Goal: Information Seeking & Learning: Check status

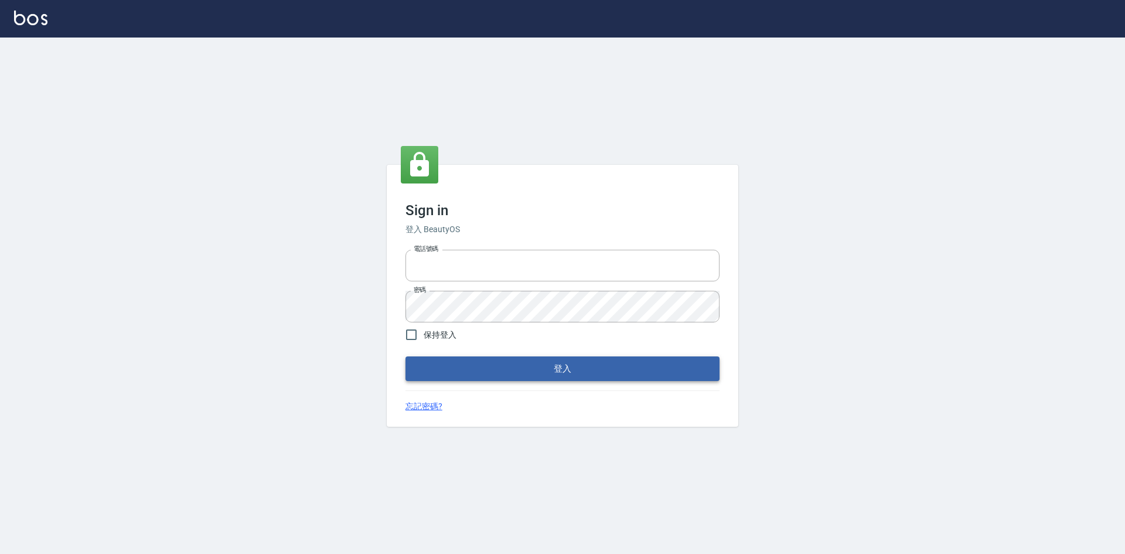
type input "0422211177"
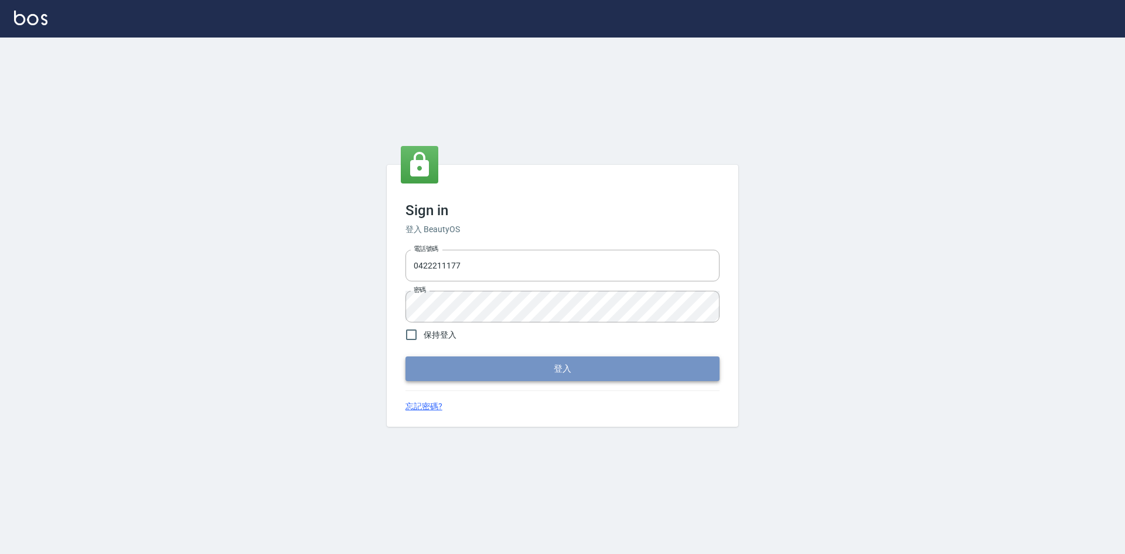
click at [564, 370] on button "登入" at bounding box center [562, 368] width 314 height 25
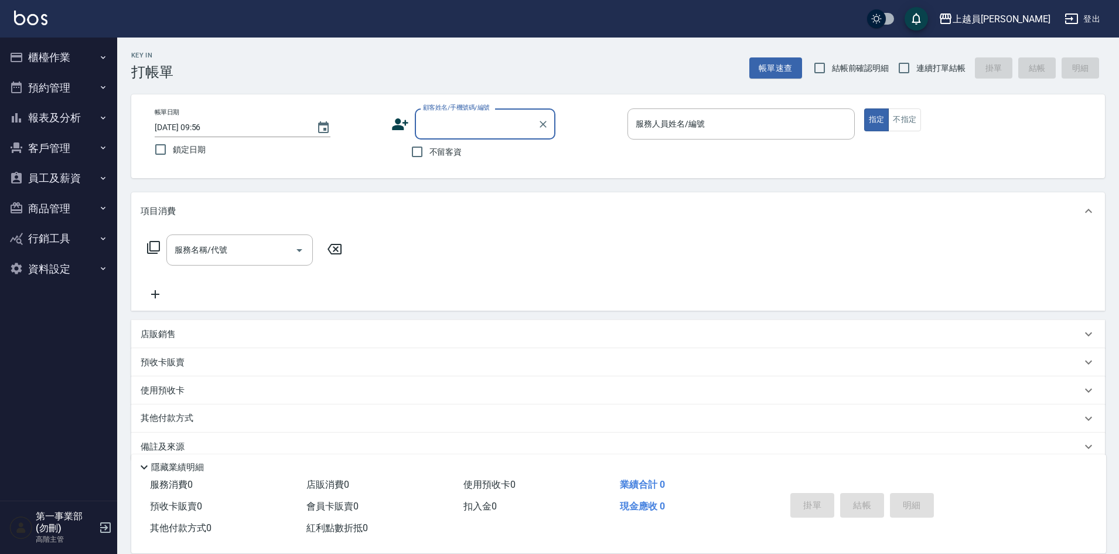
click at [610, 78] on div "Key In 打帳單 帳單速查 結帳前確認明細 連續打單結帳 掛單 結帳 明細" at bounding box center [611, 58] width 988 height 43
drag, startPoint x: 49, startPoint y: 122, endPoint x: 53, endPoint y: 146, distance: 23.9
click at [48, 122] on button "報表及分析" at bounding box center [59, 118] width 108 height 30
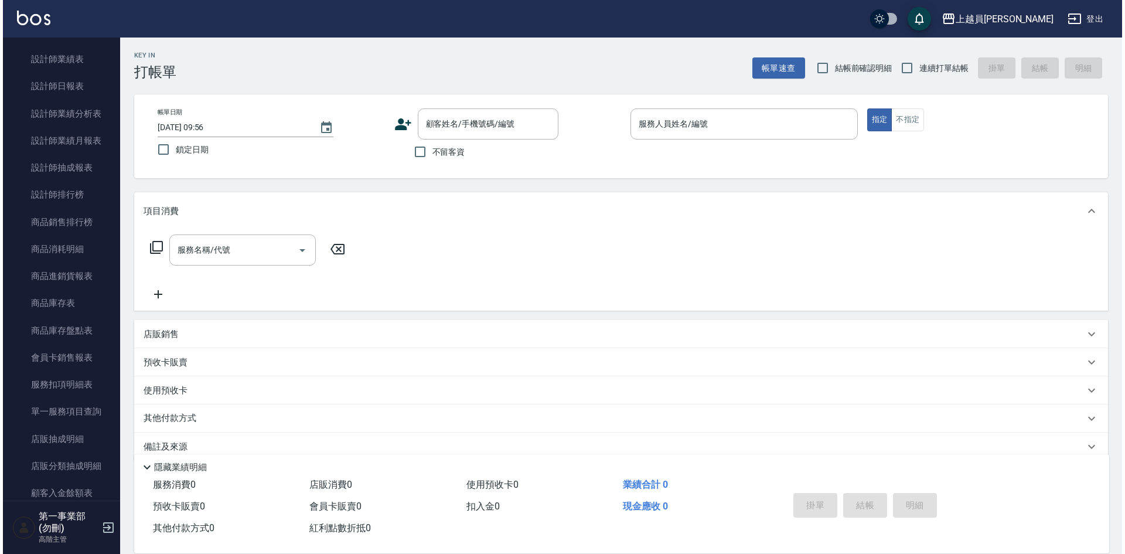
scroll to position [469, 0]
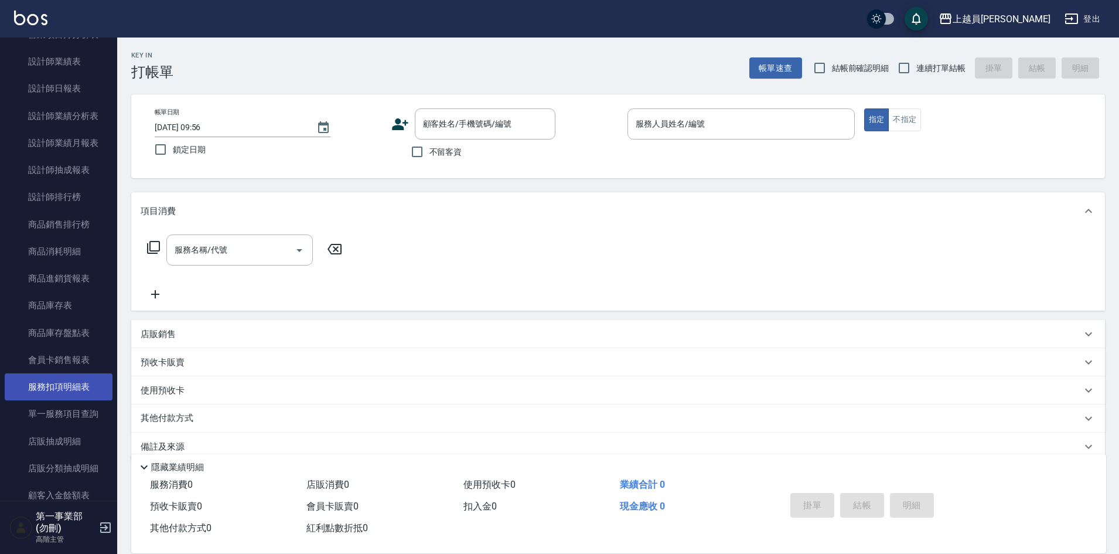
click at [58, 381] on link "服務扣項明細表" at bounding box center [59, 386] width 108 height 27
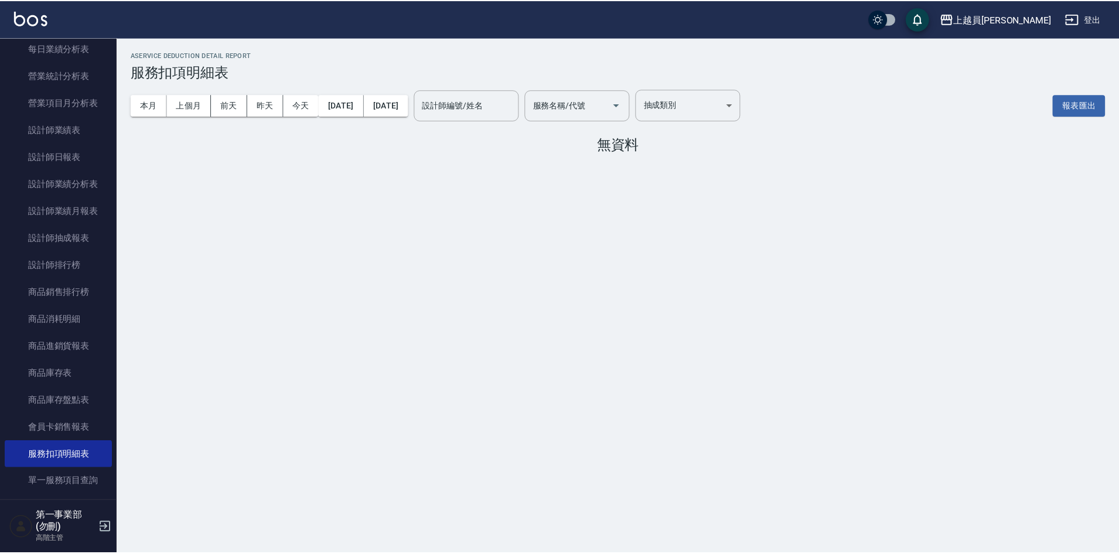
scroll to position [352, 0]
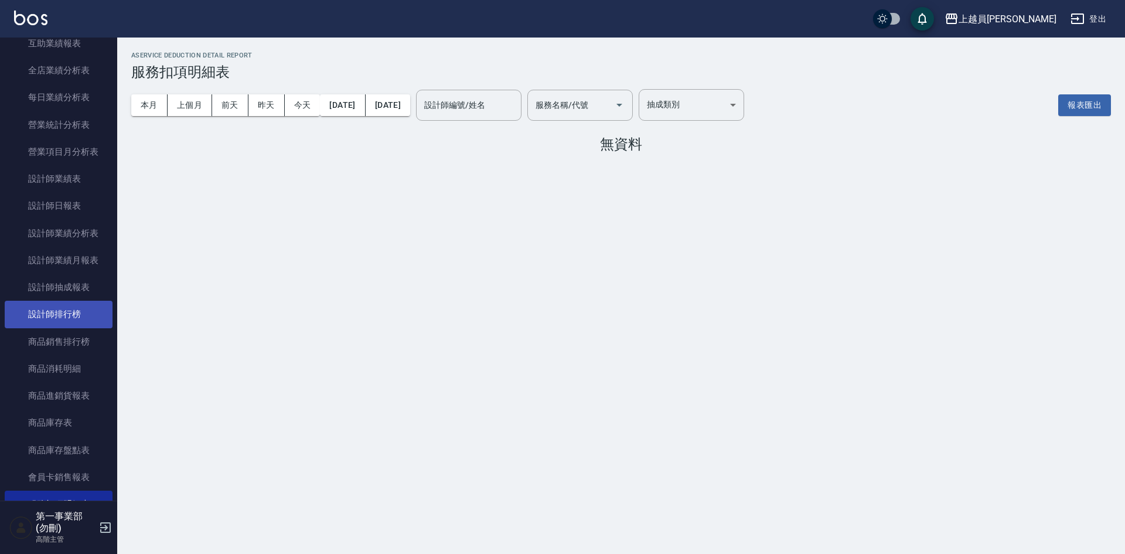
click at [53, 316] on link "設計師排行榜" at bounding box center [59, 314] width 108 height 27
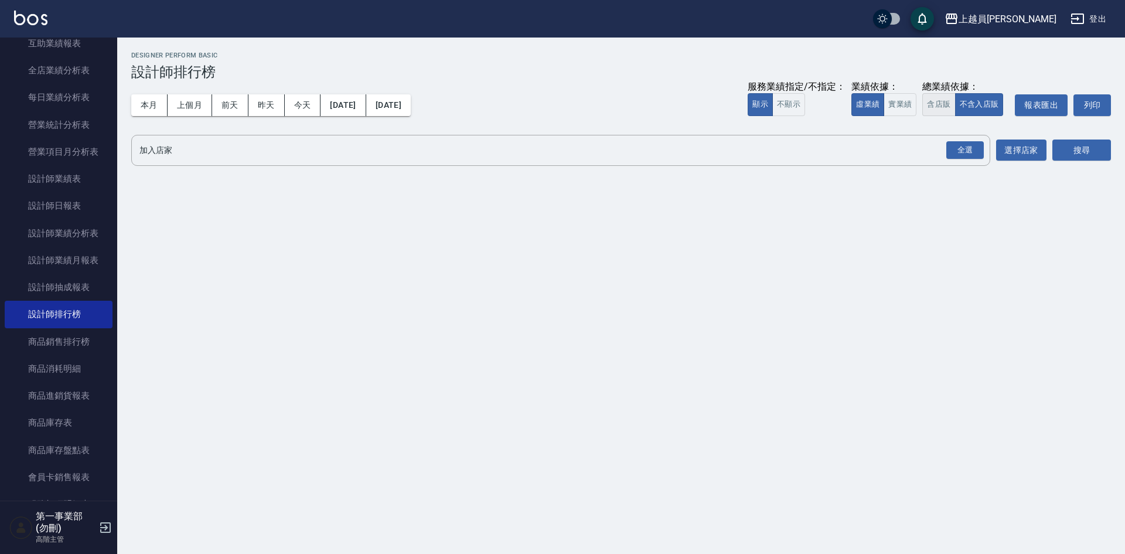
click at [940, 107] on button "含店販" at bounding box center [938, 104] width 33 height 23
drag, startPoint x: 966, startPoint y: 151, endPoint x: 1037, endPoint y: 166, distance: 72.5
click at [966, 151] on div "全選" at bounding box center [964, 150] width 37 height 18
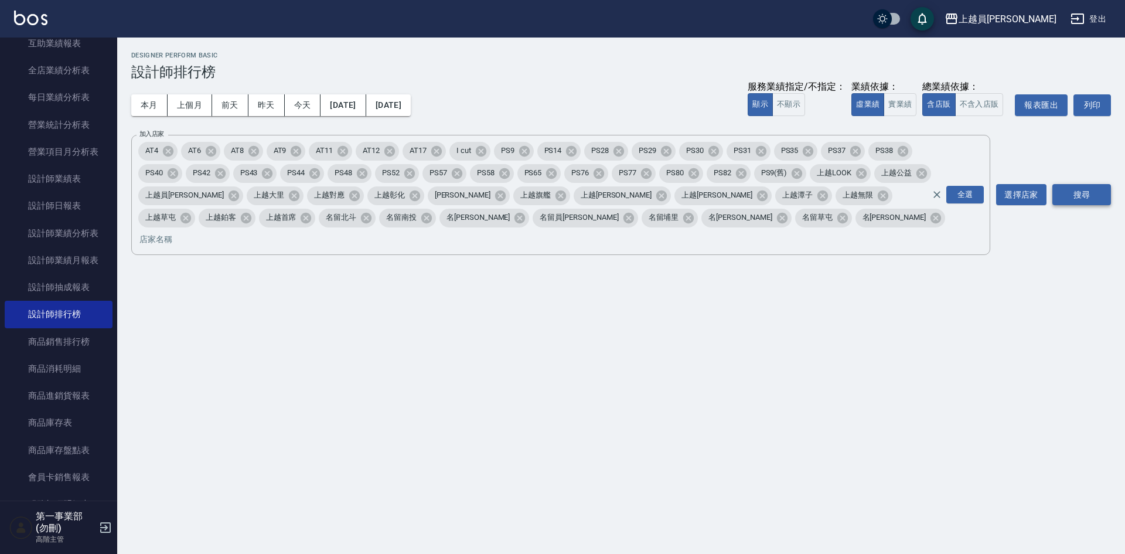
click at [1094, 184] on button "搜尋" at bounding box center [1081, 195] width 59 height 22
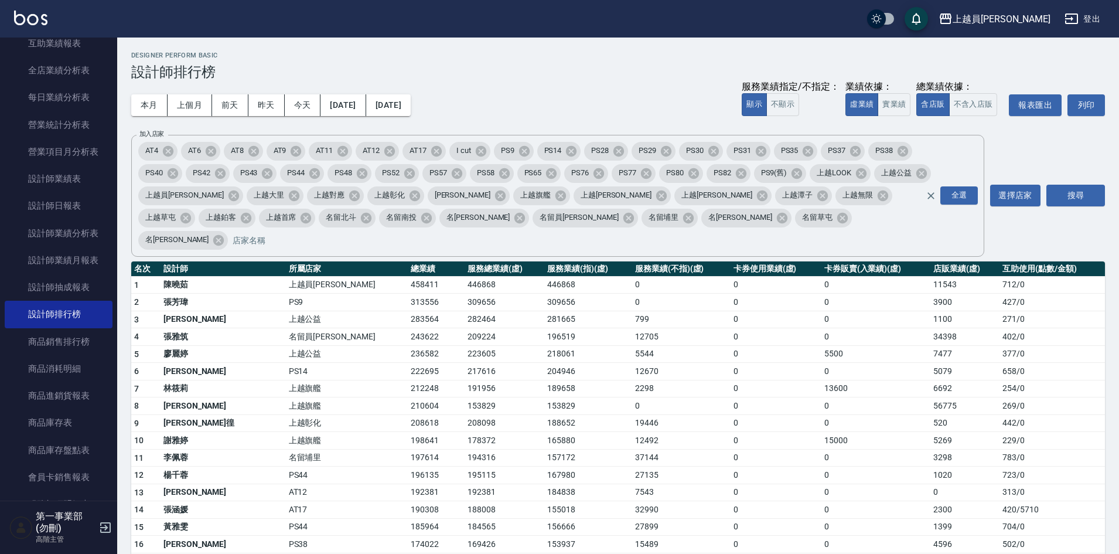
click at [465, 345] on td "223605" at bounding box center [505, 354] width 80 height 18
click at [1031, 20] on div "上越員[PERSON_NAME]" at bounding box center [1002, 19] width 98 height 15
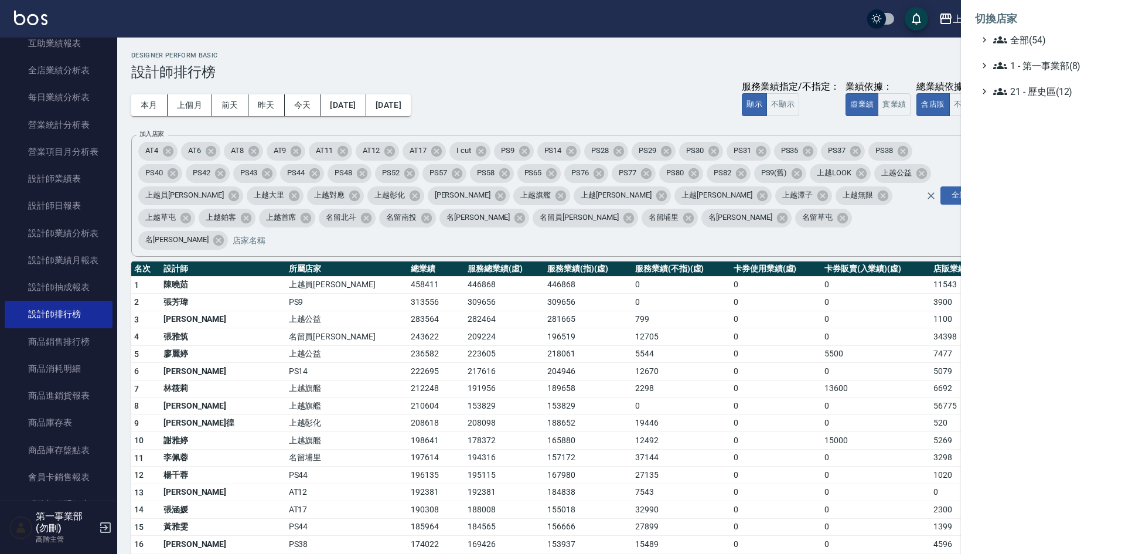
click at [750, 40] on div at bounding box center [562, 277] width 1125 height 554
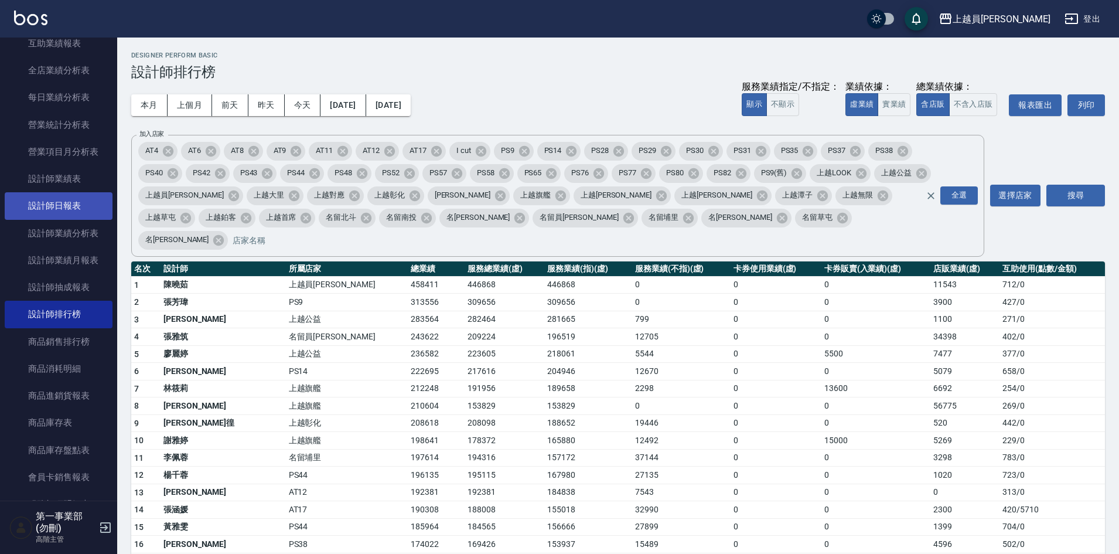
drag, startPoint x: 63, startPoint y: 204, endPoint x: 88, endPoint y: 196, distance: 25.9
click at [63, 204] on link "設計師日報表" at bounding box center [59, 205] width 108 height 27
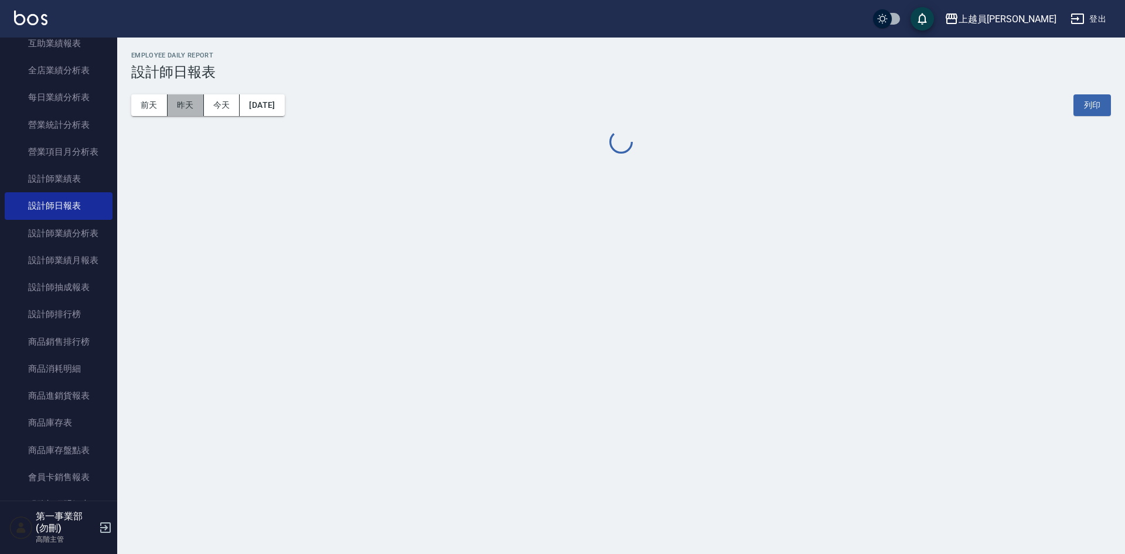
click at [186, 110] on button "昨天" at bounding box center [186, 105] width 36 height 22
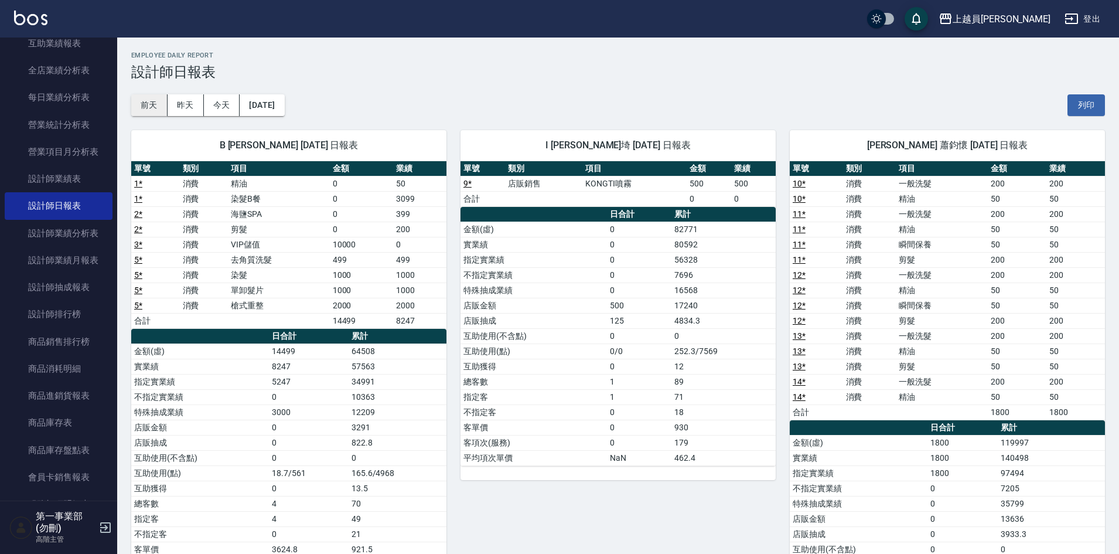
click at [139, 108] on button "前天" at bounding box center [149, 105] width 36 height 22
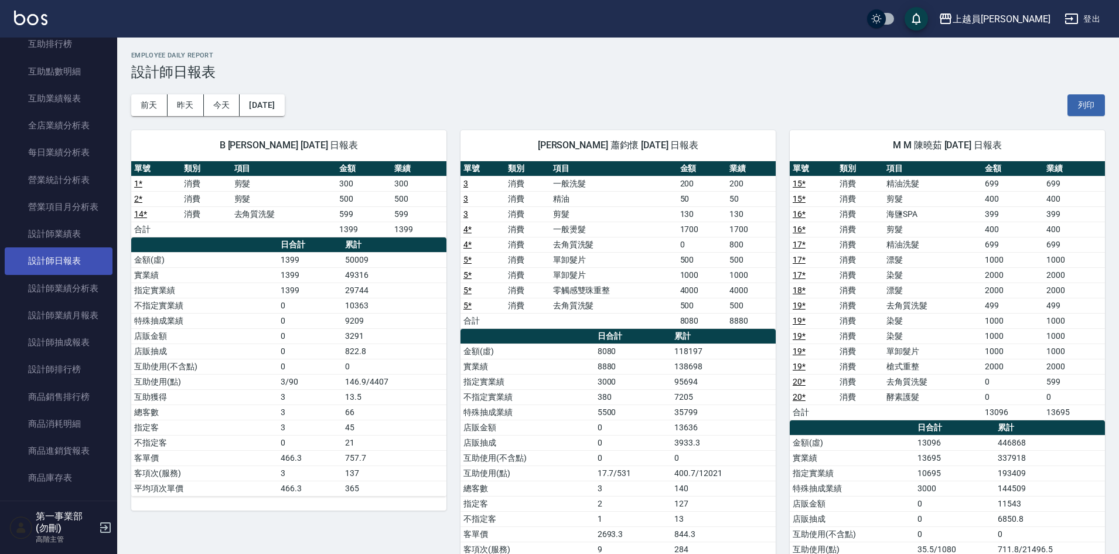
scroll to position [293, 0]
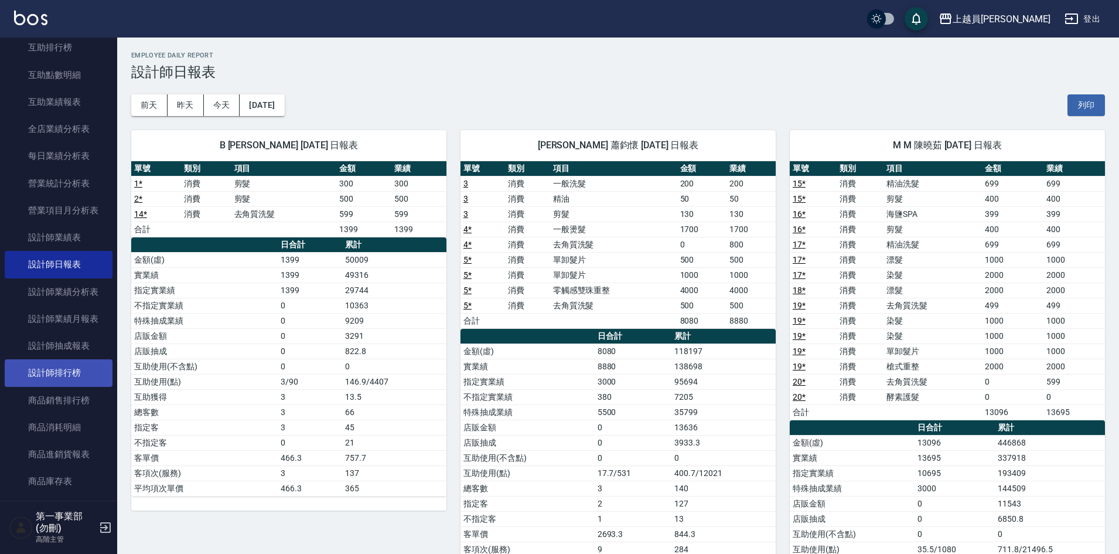
click at [79, 386] on link "設計師排行榜" at bounding box center [59, 372] width 108 height 27
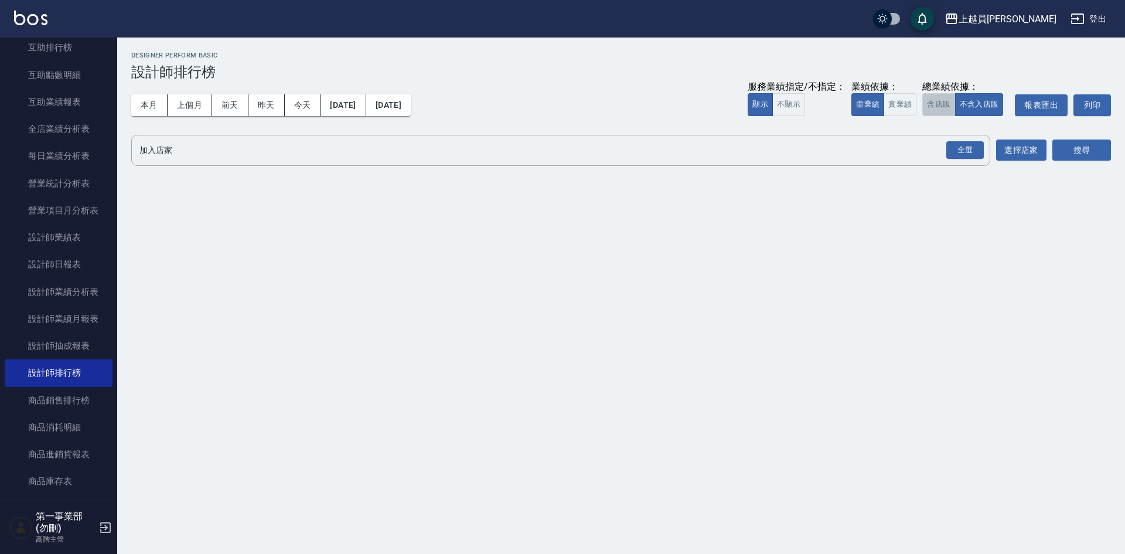
click at [940, 108] on button "含店販" at bounding box center [938, 104] width 33 height 23
click at [959, 147] on div "全選" at bounding box center [964, 150] width 37 height 18
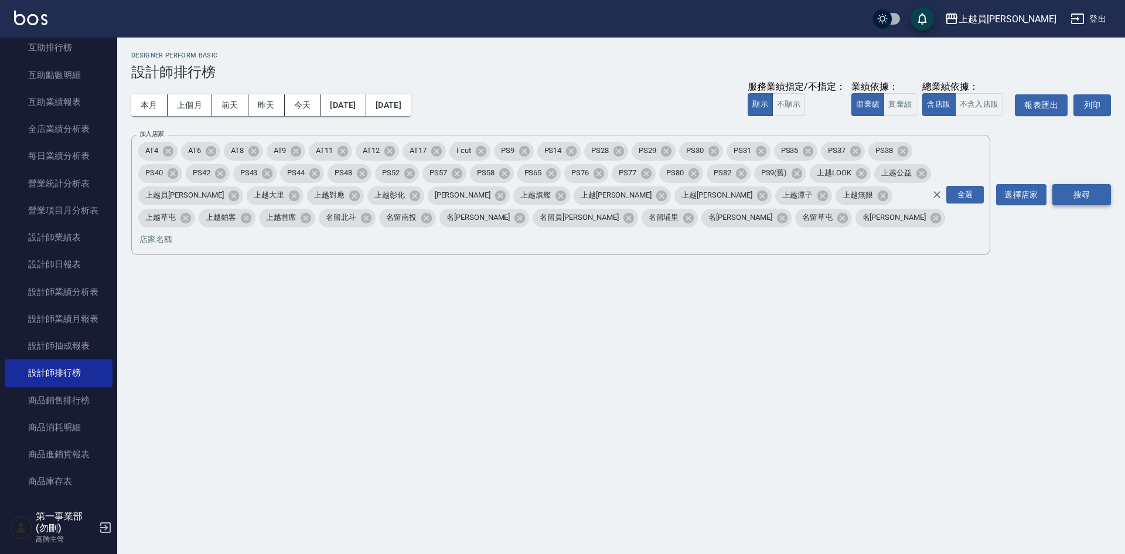
click at [1084, 187] on button "搜尋" at bounding box center [1081, 195] width 59 height 22
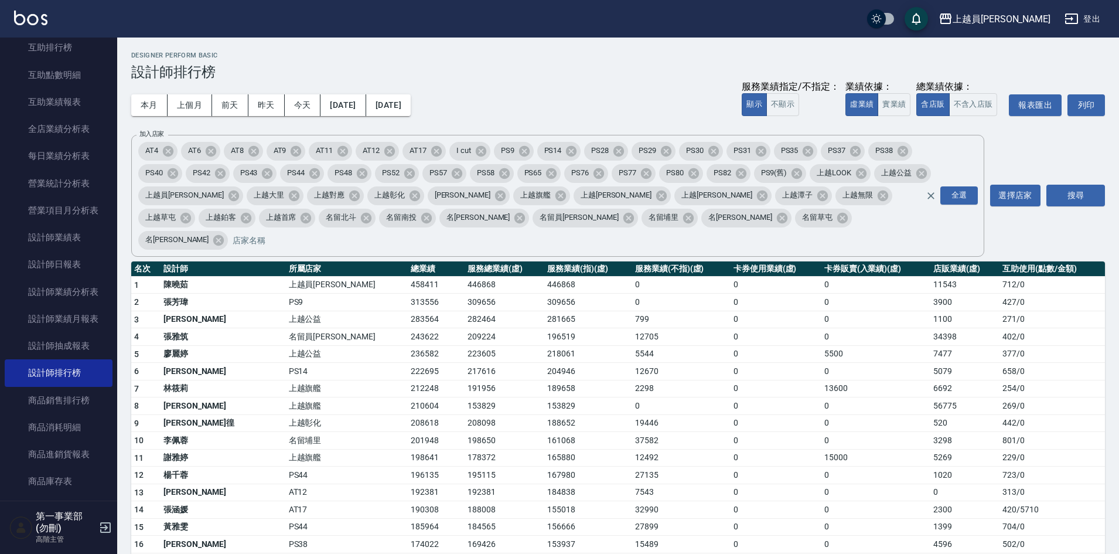
click at [601, 90] on div "本月 上個月 前天 昨天 今天 [DATE] [DATE] 服務業績指定/不指定： 顯示 不顯示 業績依據： 虛業績 實業績 總業績依據： 含店販 不含入店販…" at bounding box center [618, 105] width 974 height 50
click at [632, 397] on td "0" at bounding box center [681, 406] width 98 height 18
click at [321, 328] on td "名留員[PERSON_NAME]" at bounding box center [347, 337] width 122 height 18
click at [286, 363] on td "PS14" at bounding box center [347, 372] width 122 height 18
click at [408, 328] on td "243622" at bounding box center [436, 337] width 57 height 18
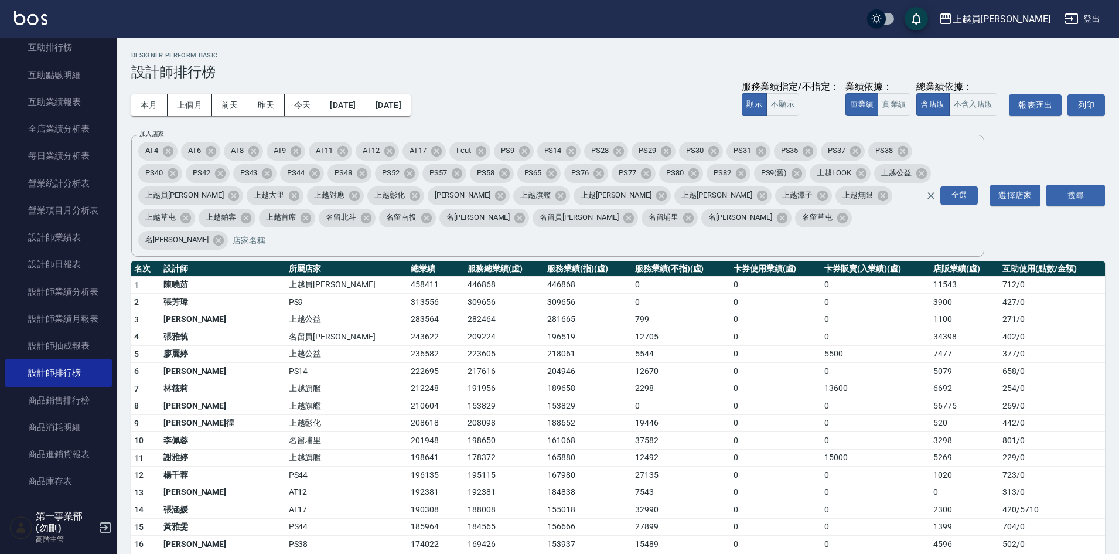
click at [655, 113] on div "本月 上個月 前天 昨天 今天 [DATE] [DATE] 服務業績指定/不指定： 顯示 不顯示 業績依據： 虛業績 實業績 總業績依據： 含店販 不含入店販…" at bounding box center [618, 105] width 974 height 50
click at [675, 432] on td "37582" at bounding box center [681, 441] width 98 height 18
click at [465, 397] on td "153829" at bounding box center [505, 406] width 80 height 18
drag, startPoint x: 687, startPoint y: 67, endPoint x: 700, endPoint y: 59, distance: 15.8
click at [687, 67] on h3 "設計師排行榜" at bounding box center [618, 72] width 974 height 16
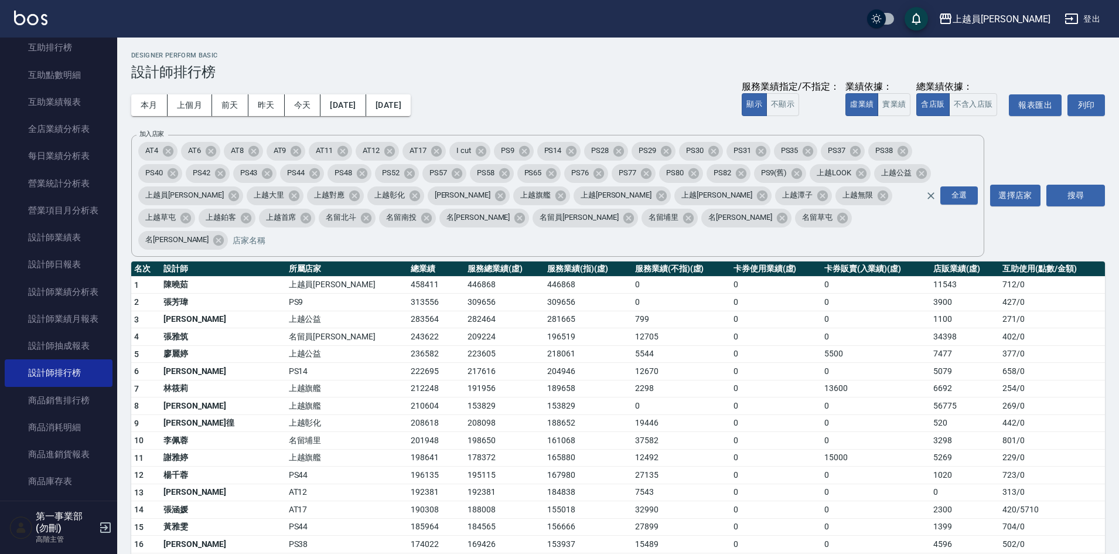
click at [786, 397] on td "0" at bounding box center [776, 406] width 91 height 18
click at [533, 80] on div "本月 上個月 前天 昨天 今天 [DATE] [DATE] 服務業績指定/不指定： 顯示 不顯示 業績依據： 虛業績 實業績 總業績依據： 含店販 不含入店販…" at bounding box center [618, 105] width 974 height 50
drag, startPoint x: 330, startPoint y: 406, endPoint x: 323, endPoint y: 395, distance: 12.7
click at [408, 414] on td "208618" at bounding box center [436, 423] width 57 height 18
click at [465, 397] on td "153829" at bounding box center [505, 406] width 80 height 18
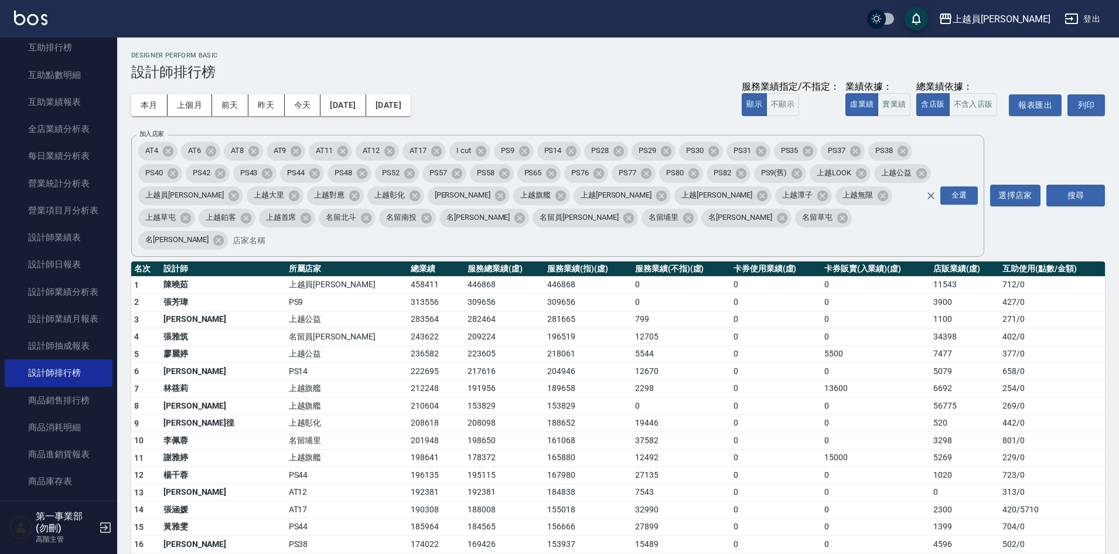
click at [465, 449] on td "178372" at bounding box center [505, 458] width 80 height 18
